Goal: Transaction & Acquisition: Subscribe to service/newsletter

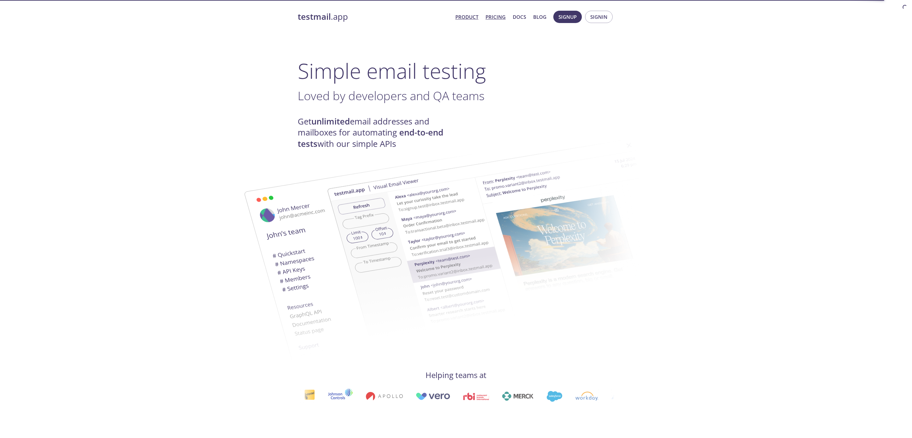
click at [493, 18] on link "Pricing" at bounding box center [495, 17] width 20 height 8
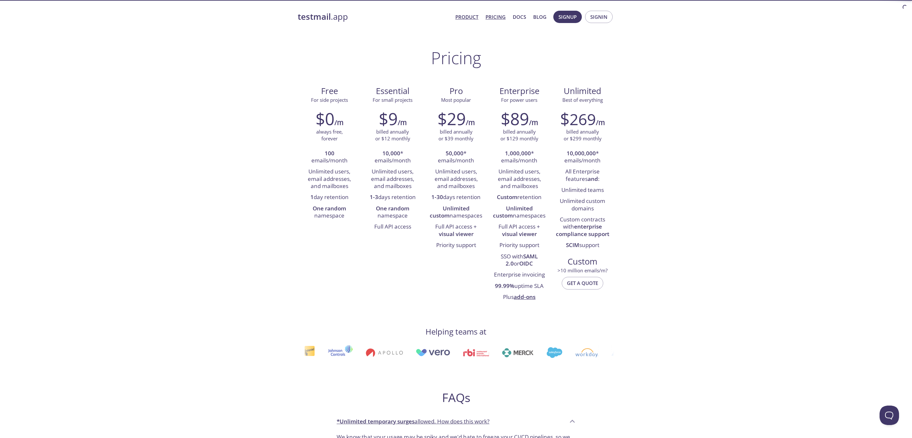
click at [471, 18] on link "Product" at bounding box center [466, 17] width 23 height 8
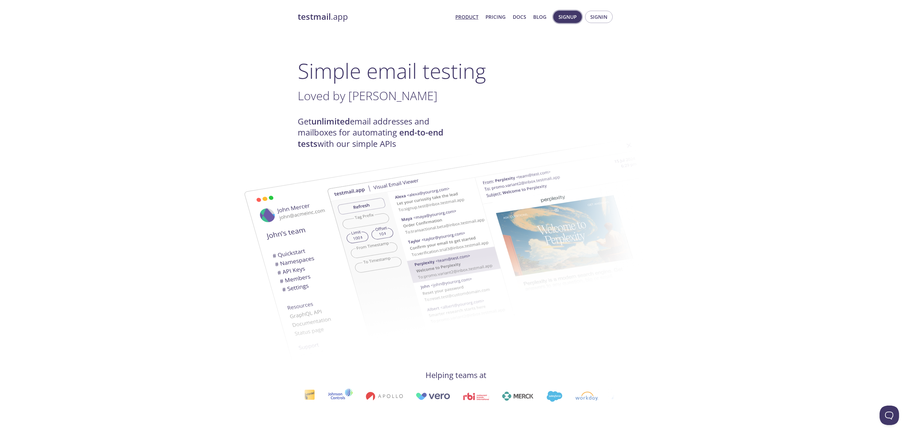
click at [568, 17] on span "Signup" at bounding box center [567, 17] width 18 height 8
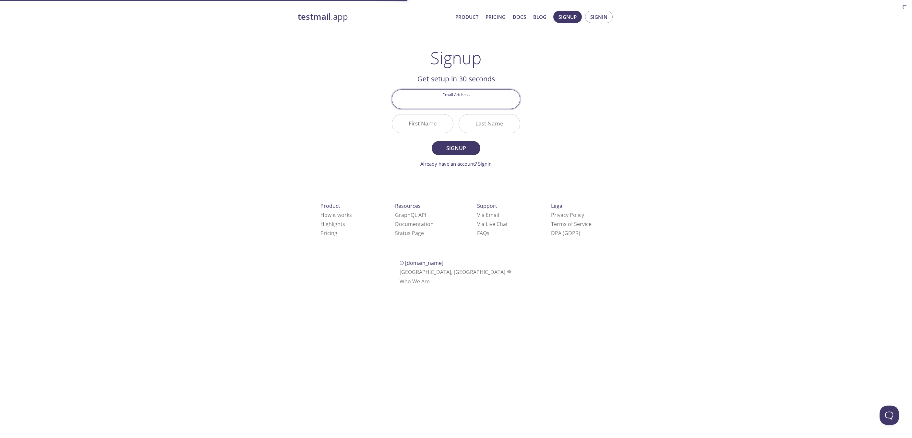
type input "[EMAIL_ADDRESS][DOMAIN_NAME]"
click at [427, 126] on input "First Name" at bounding box center [422, 123] width 61 height 18
type input "[PERSON_NAME]"
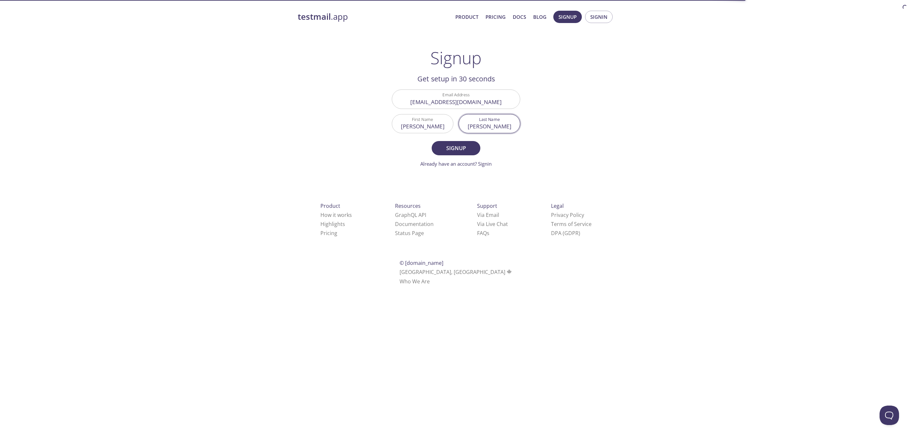
type input "[PERSON_NAME]"
click at [432, 141] on button "Signup" at bounding box center [456, 148] width 49 height 14
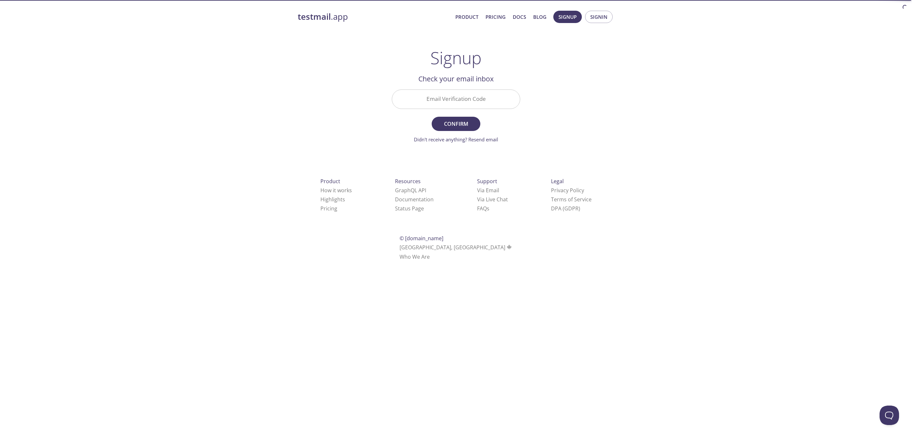
click at [436, 104] on input "Email Verification Code" at bounding box center [456, 99] width 128 height 18
paste input "XCC5ZYT"
type input "XCC5ZYT"
click at [454, 124] on span "Confirm" at bounding box center [456, 123] width 34 height 9
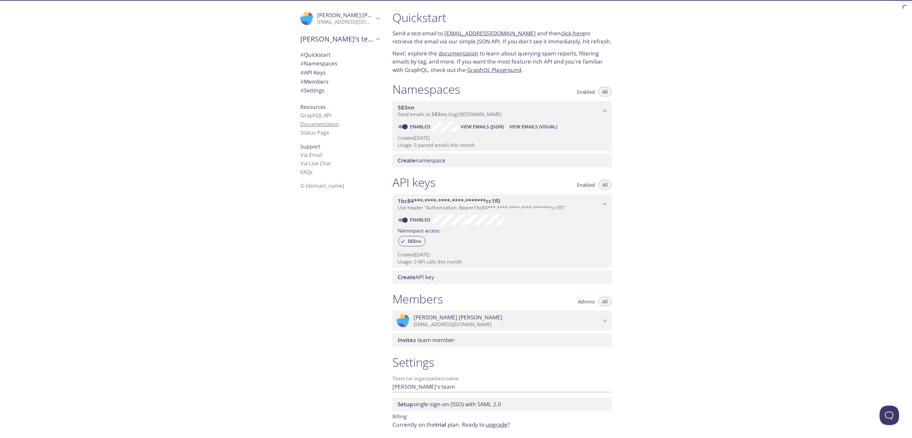
click at [323, 125] on link "Documentation" at bounding box center [319, 124] width 39 height 7
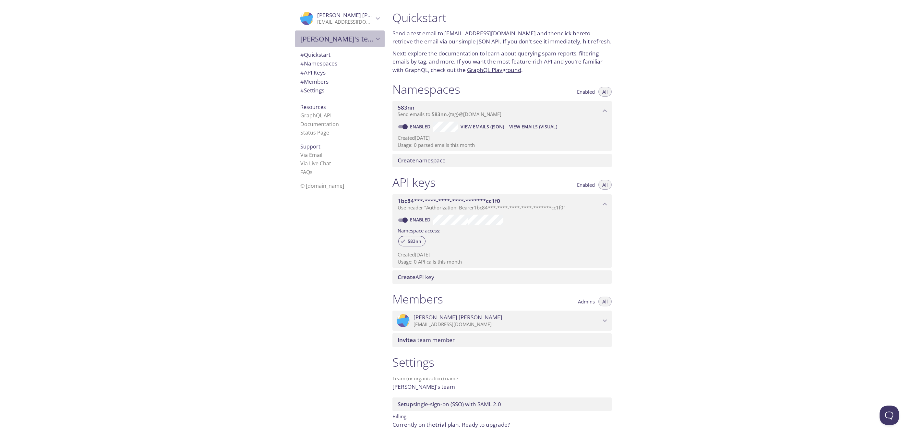
click at [354, 38] on span "[PERSON_NAME]'s team" at bounding box center [336, 38] width 73 height 9
click at [324, 62] on span "# Namespaces" at bounding box center [318, 63] width 37 height 7
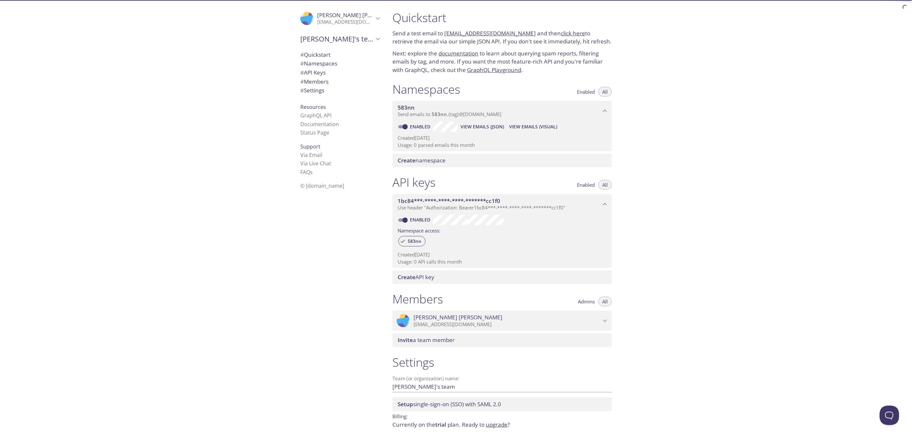
click at [312, 64] on span "# Namespaces" at bounding box center [318, 63] width 37 height 7
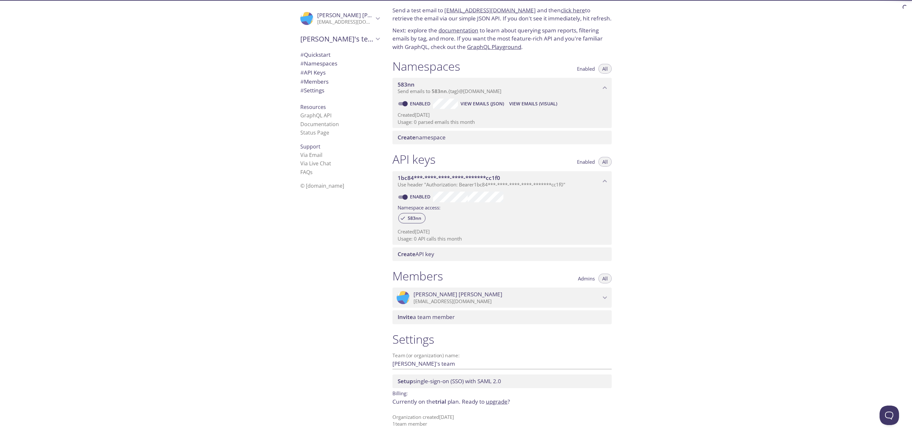
click at [312, 72] on span "# API Keys" at bounding box center [312, 72] width 25 height 7
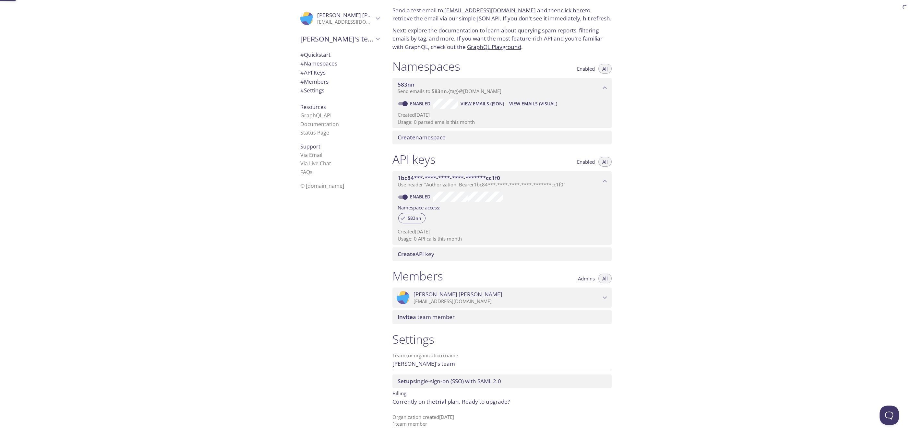
scroll to position [23, 0]
click at [315, 84] on span "# Members" at bounding box center [314, 81] width 28 height 7
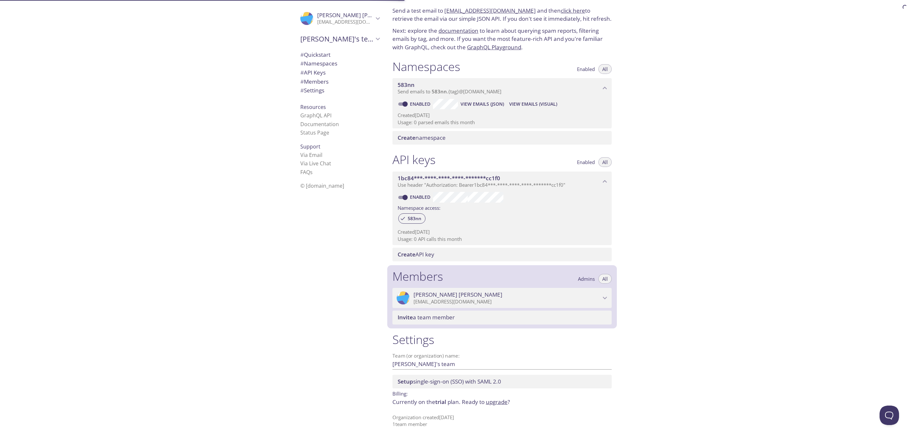
scroll to position [23, 0]
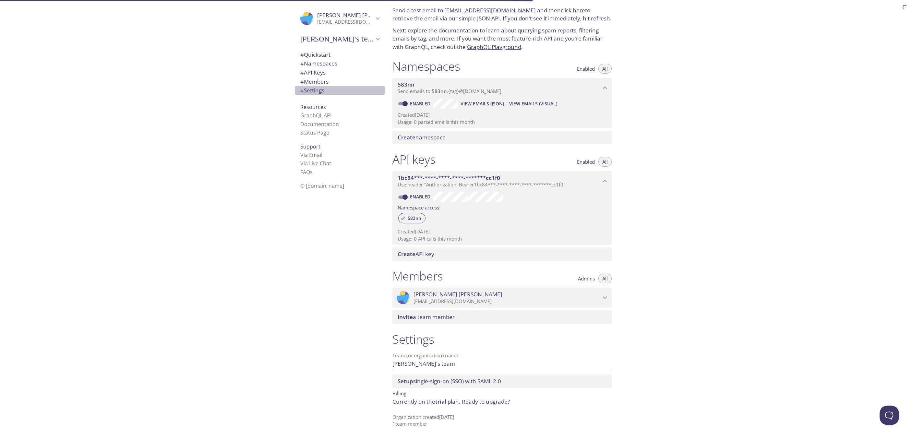
click at [315, 91] on span "# Settings" at bounding box center [312, 90] width 24 height 7
click at [340, 19] on p "[EMAIL_ADDRESS][DOMAIN_NAME]" at bounding box center [345, 22] width 56 height 6
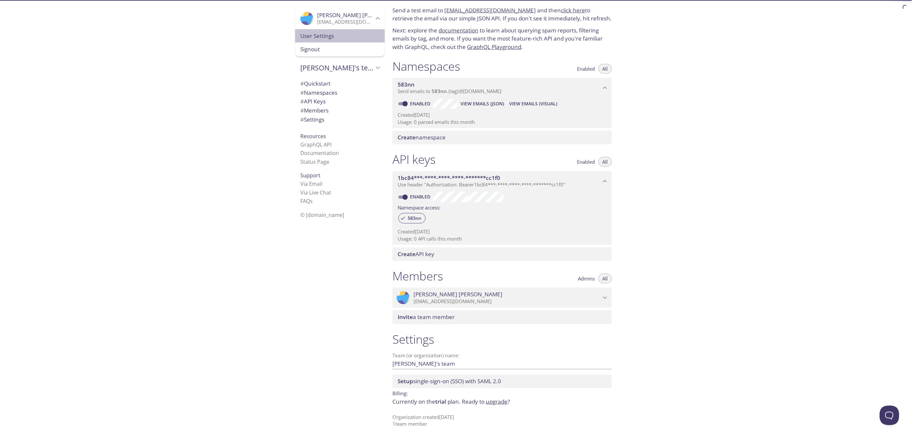
click at [321, 37] on span "User Settings" at bounding box center [339, 36] width 79 height 8
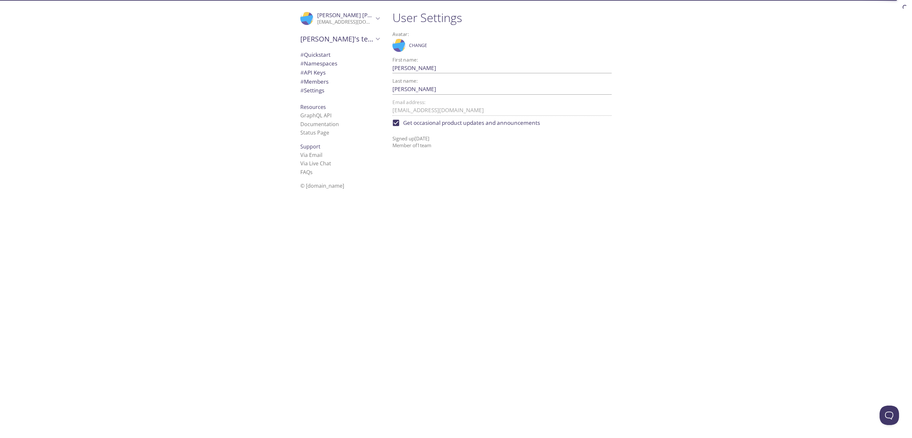
click at [319, 57] on span "# Quickstart" at bounding box center [315, 54] width 30 height 7
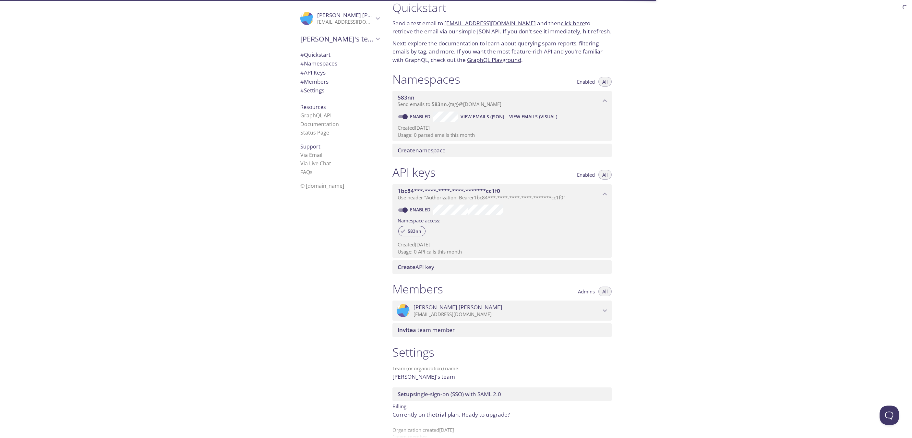
scroll to position [10, 0]
